Goal: Share content: Share content

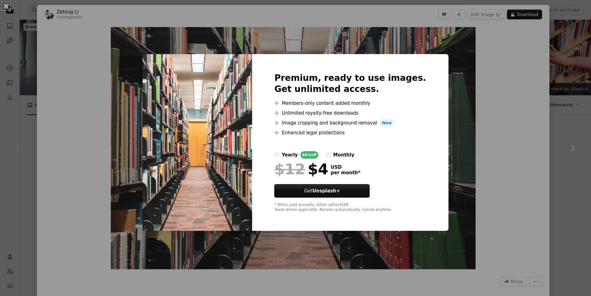
click at [503, 151] on div "An X shape Premium, ready to use images. Get unlimited access. A plus sign Memb…" at bounding box center [295, 148] width 591 height 296
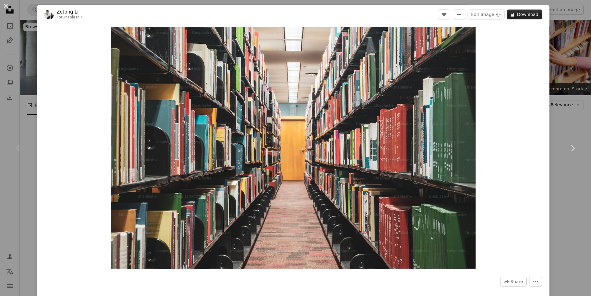
click at [515, 11] on button "A lock Download" at bounding box center [524, 15] width 35 height 10
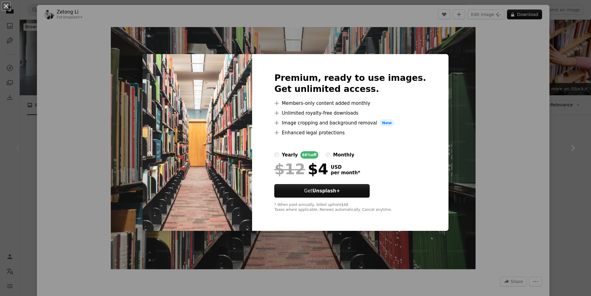
click at [536, 153] on div "An X shape Premium, ready to use images. Get unlimited access. A plus sign Memb…" at bounding box center [295, 148] width 591 height 296
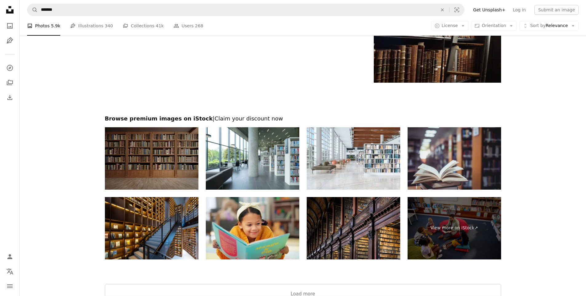
scroll to position [1200, 0]
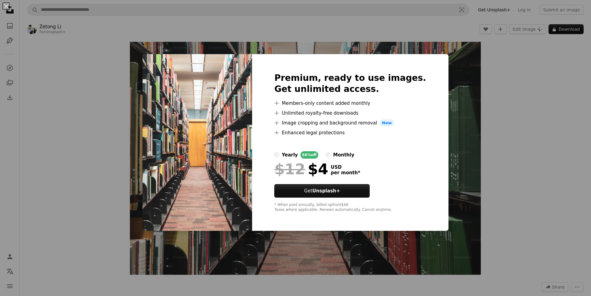
click at [454, 166] on div "An X shape Premium, ready to use images. Get unlimited access. A plus sign Memb…" at bounding box center [295, 148] width 591 height 296
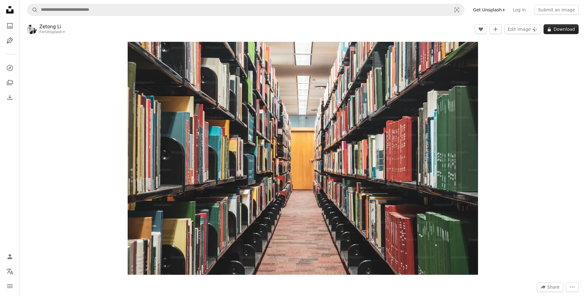
click at [550, 29] on icon at bounding box center [549, 29] width 3 height 4
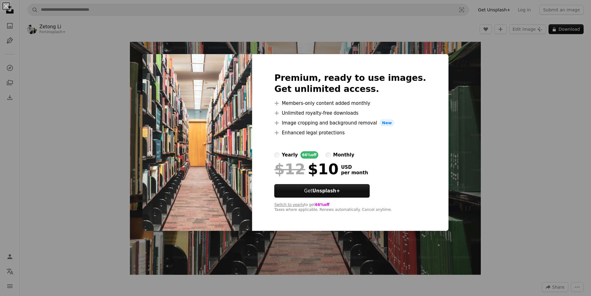
click at [293, 157] on div "yearly" at bounding box center [290, 154] width 16 height 7
click at [340, 153] on div "monthly" at bounding box center [343, 154] width 21 height 7
click at [291, 155] on label "yearly 66% off" at bounding box center [296, 154] width 44 height 7
click at [340, 157] on div "monthly" at bounding box center [343, 154] width 21 height 7
click at [303, 159] on div at bounding box center [350, 160] width 152 height 2
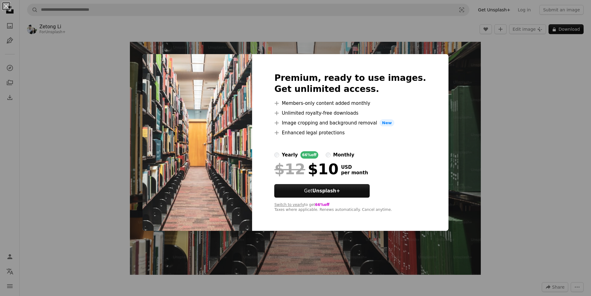
click at [298, 158] on div "yearly" at bounding box center [290, 154] width 16 height 7
click at [338, 155] on label "monthly" at bounding box center [340, 154] width 29 height 7
click at [293, 153] on div "yearly" at bounding box center [290, 154] width 16 height 7
click at [501, 146] on div "An X shape Premium, ready to use images. Get unlimited access. A plus sign Memb…" at bounding box center [295, 148] width 591 height 296
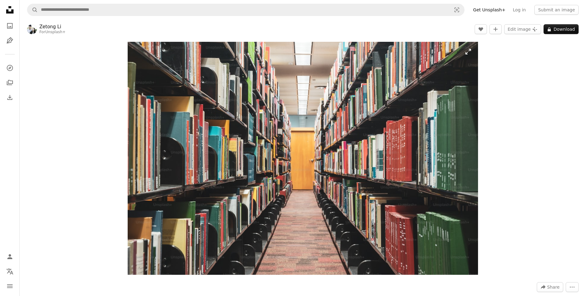
scroll to position [123, 0]
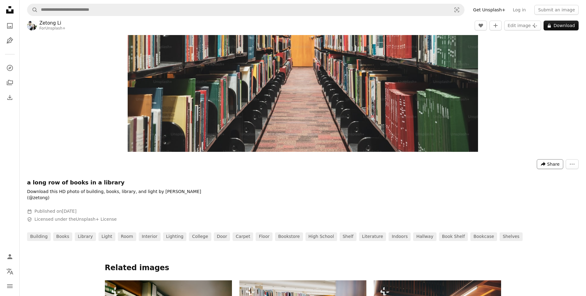
click at [546, 165] on icon "Share this image" at bounding box center [543, 164] width 5 height 4
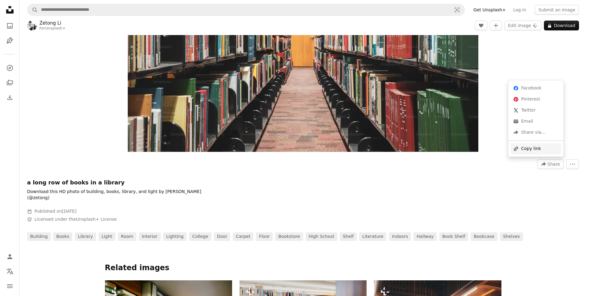
click at [536, 146] on div "A URL sharing icon (chains) Copy link" at bounding box center [536, 148] width 50 height 11
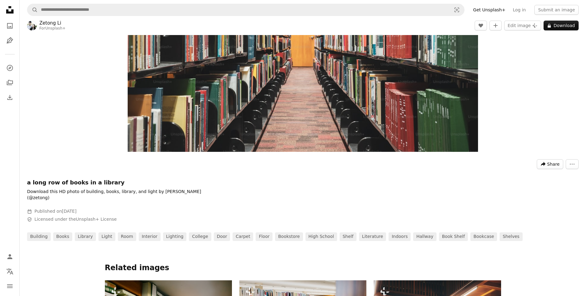
scroll to position [277, 0]
